Goal: Find specific page/section: Find specific page/section

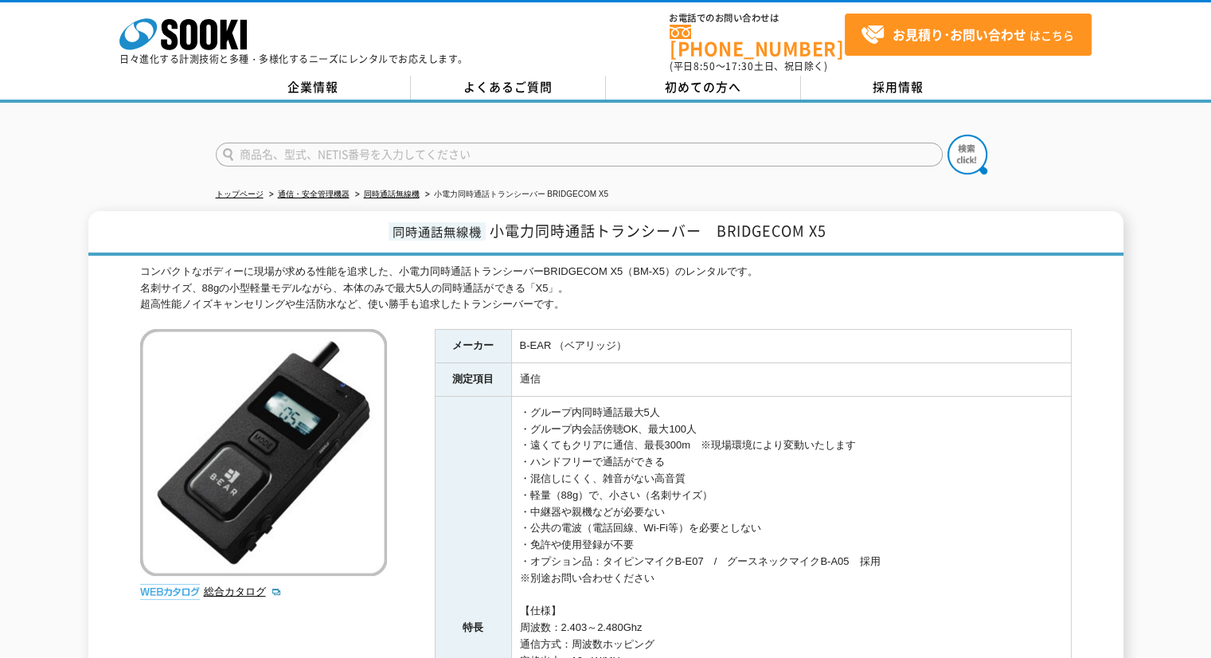
click at [691, 143] on input "text" at bounding box center [579, 155] width 727 height 24
type input "GX3R"
click at [947, 135] on button at bounding box center [967, 155] width 40 height 40
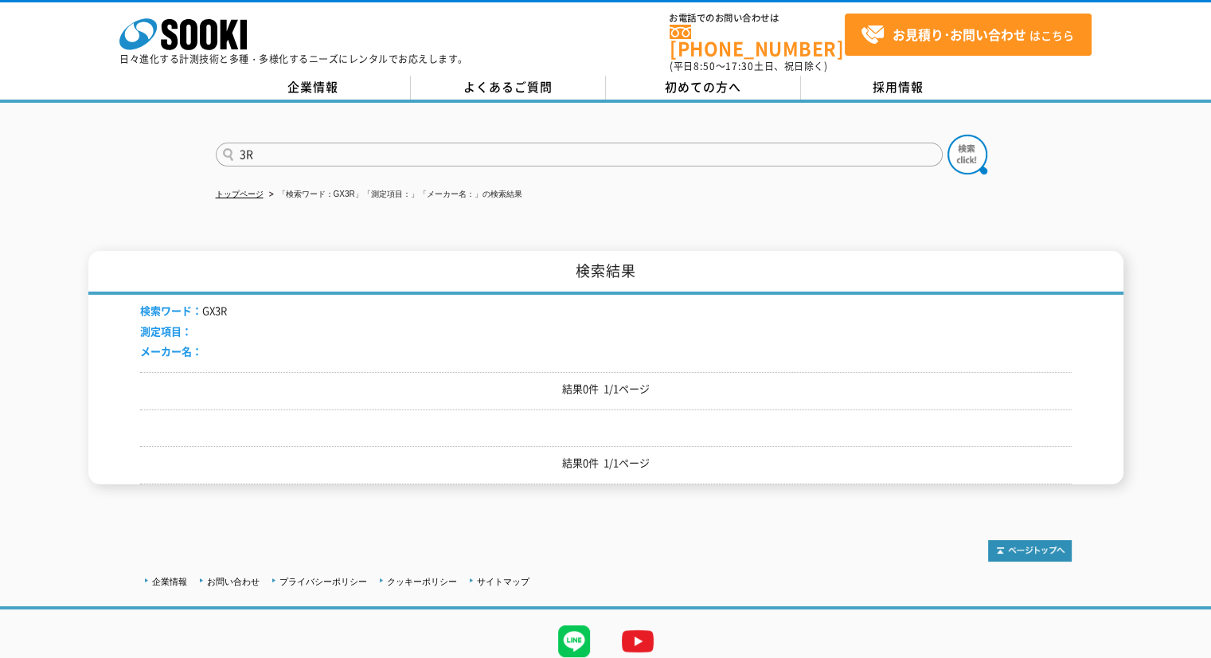
type input "3R"
click at [947, 135] on button at bounding box center [967, 155] width 40 height 40
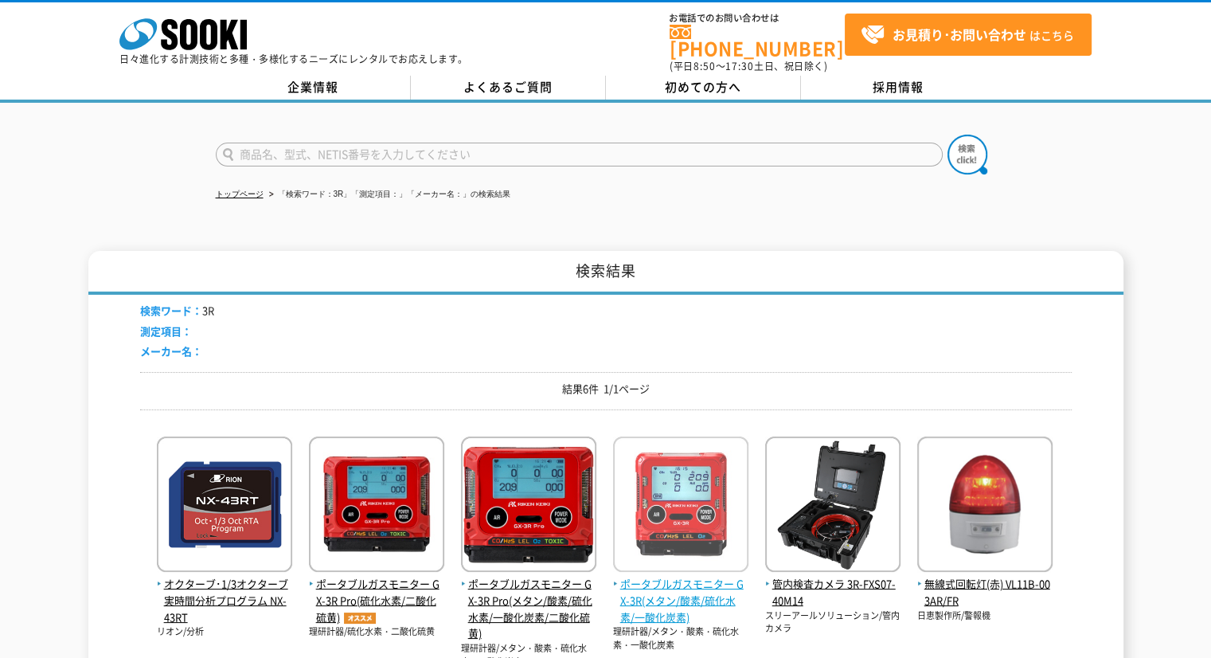
click at [659, 510] on img at bounding box center [680, 505] width 135 height 139
